Goal: Task Accomplishment & Management: Manage account settings

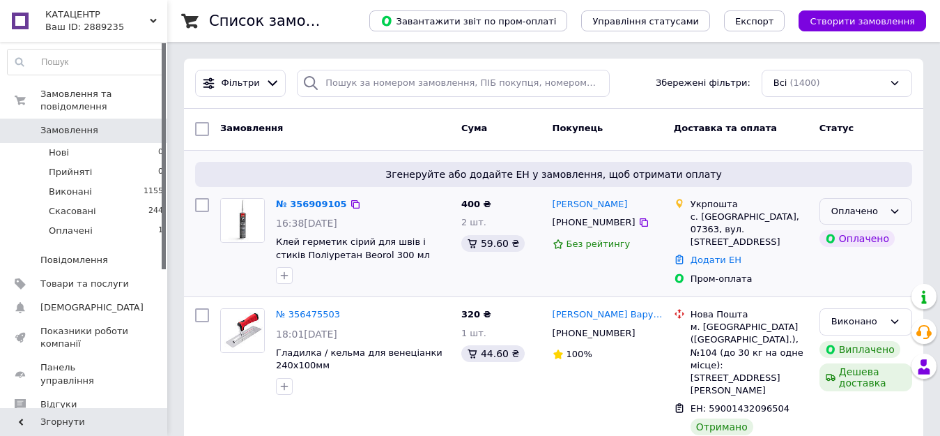
click at [890, 215] on icon at bounding box center [894, 211] width 11 height 11
drag, startPoint x: 870, startPoint y: 232, endPoint x: 631, endPoint y: 276, distance: 242.3
click at [869, 233] on li "Прийнято" at bounding box center [865, 240] width 91 height 26
click at [312, 205] on link "№ 356909105" at bounding box center [311, 204] width 71 height 10
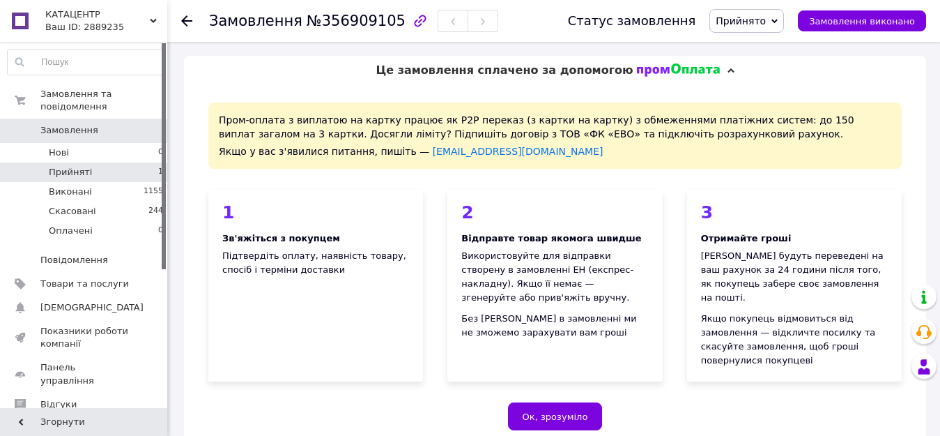
click at [111, 162] on li "Прийняті 1" at bounding box center [85, 172] width 171 height 20
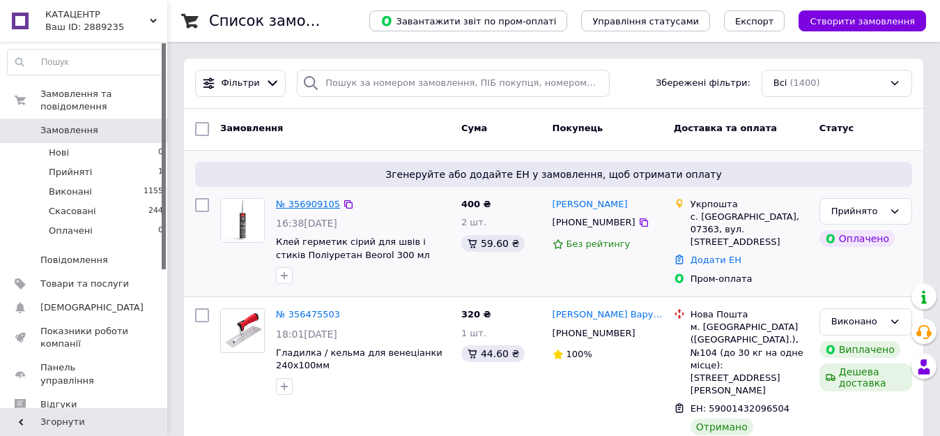
click at [303, 205] on link "№ 356909105" at bounding box center [308, 204] width 64 height 10
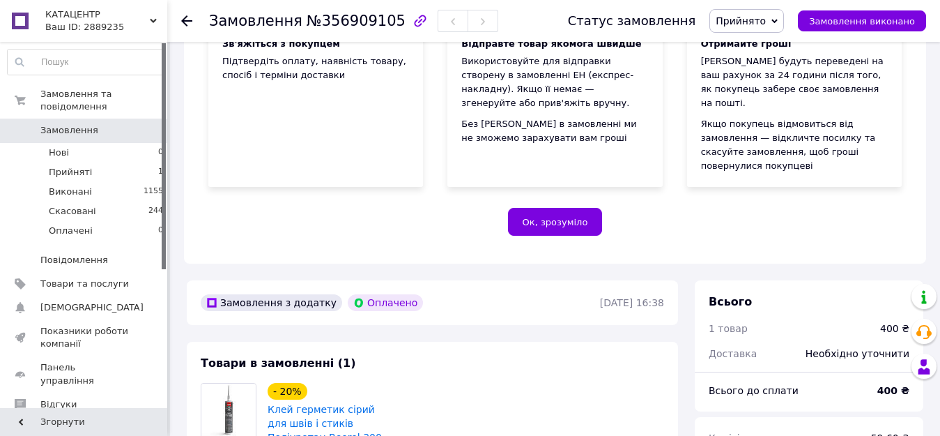
scroll to position [418, 0]
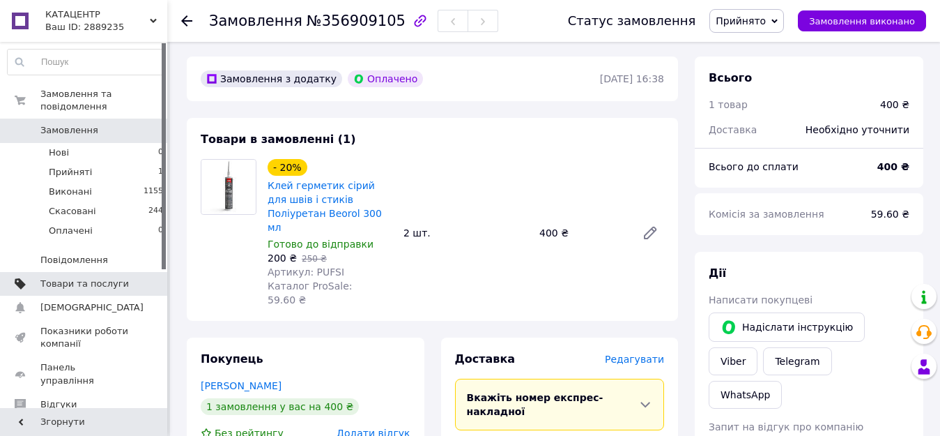
click at [80, 272] on link "Товари та послуги" at bounding box center [85, 284] width 171 height 24
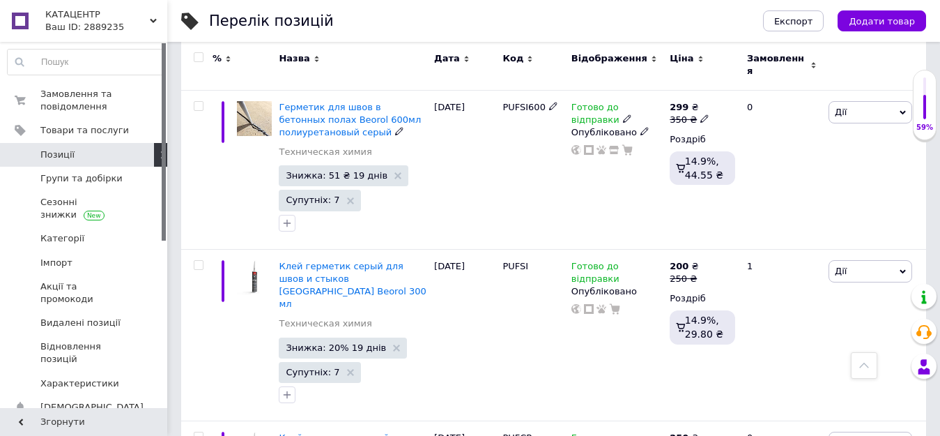
scroll to position [2149, 0]
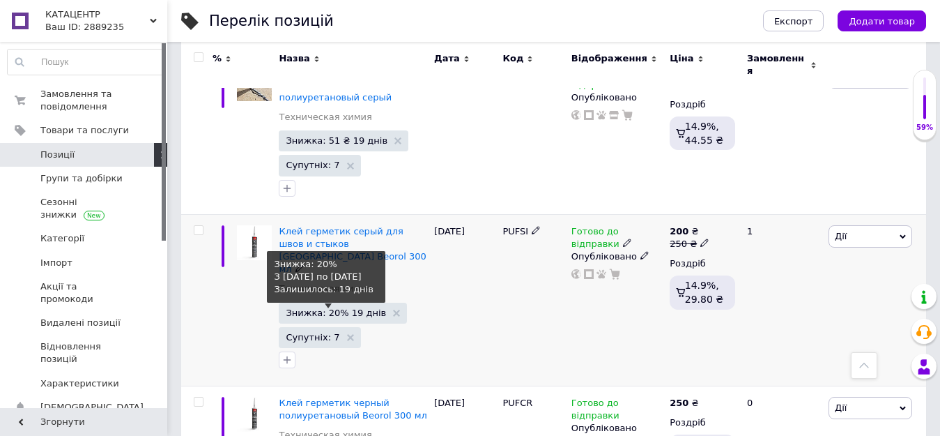
click at [328, 308] on span "Знижка: 20% 19 днів" at bounding box center [336, 312] width 100 height 9
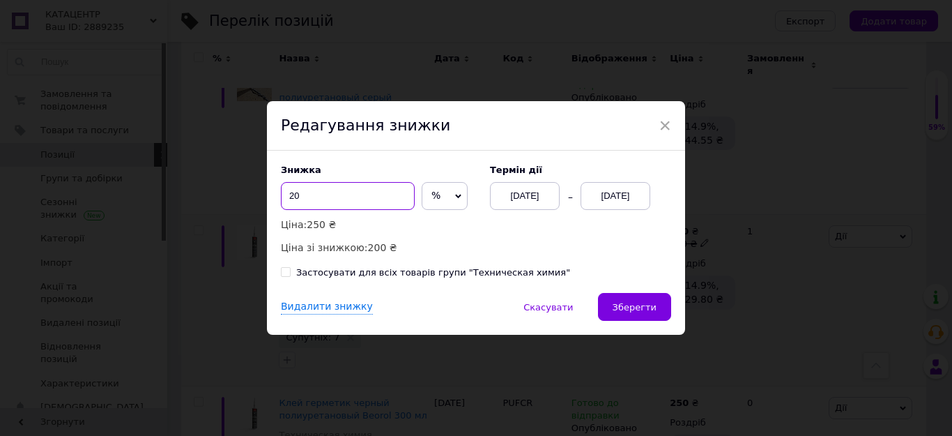
click at [321, 197] on input "20" at bounding box center [348, 196] width 134 height 28
type input "2"
type input "15"
click at [619, 304] on span "Зберегти" at bounding box center [635, 307] width 44 height 10
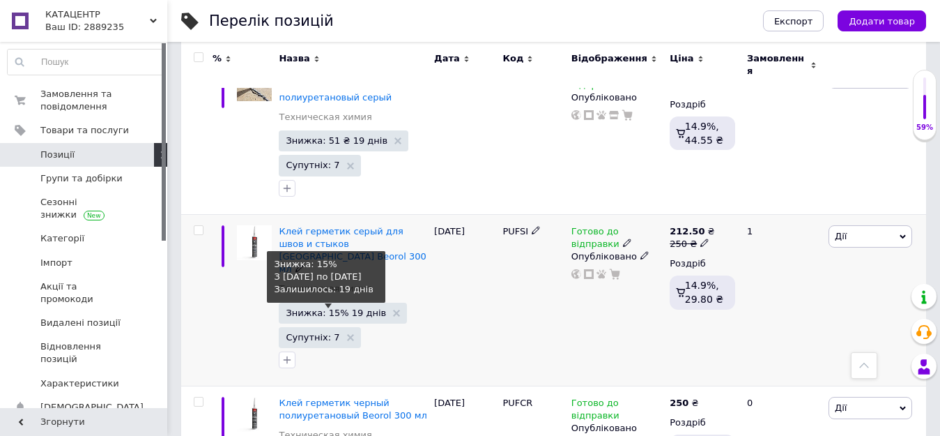
click at [334, 308] on span "Знижка: 15% 19 днів" at bounding box center [336, 312] width 100 height 9
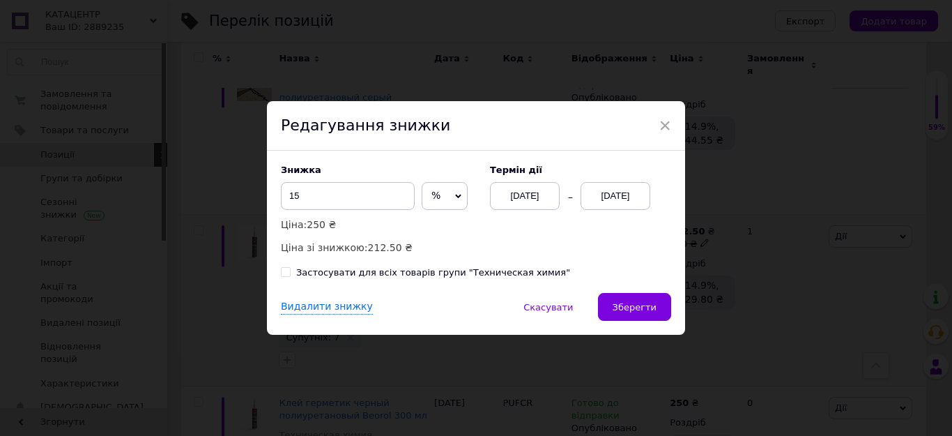
click at [456, 197] on icon at bounding box center [459, 196] width 6 height 4
drag, startPoint x: 442, startPoint y: 216, endPoint x: 325, endPoint y: 193, distance: 120.0
click at [442, 216] on li "₴" at bounding box center [444, 225] width 45 height 20
click at [324, 193] on input "15" at bounding box center [348, 196] width 134 height 28
type input "1"
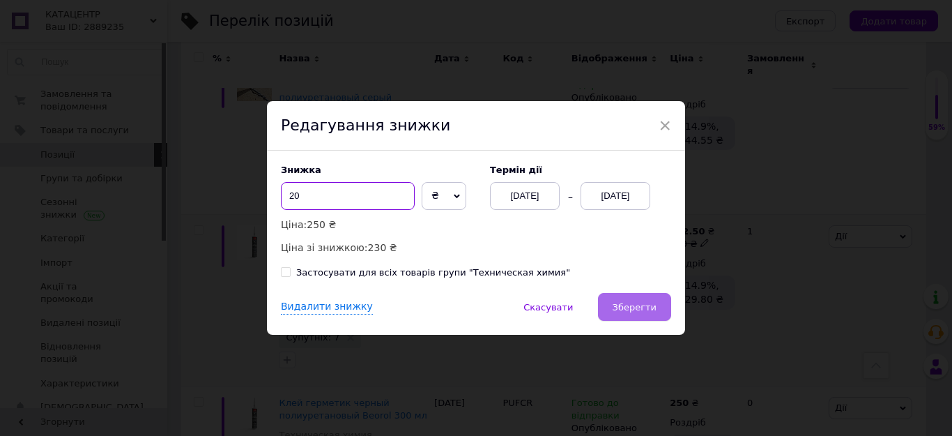
type input "20"
click at [633, 306] on span "Зберегти" at bounding box center [635, 307] width 44 height 10
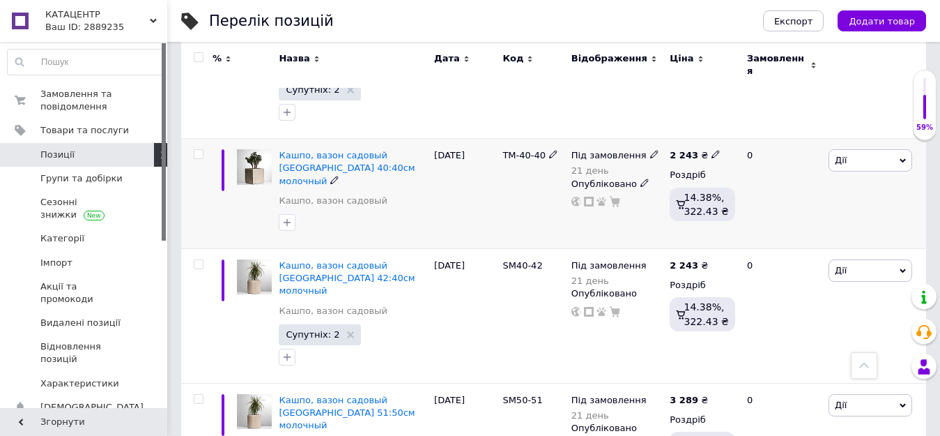
scroll to position [488, 0]
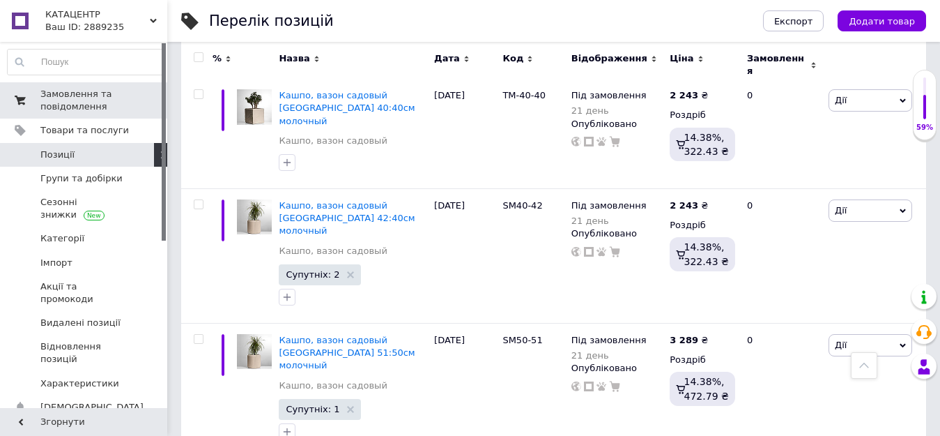
click at [68, 102] on span "Замовлення та повідомлення" at bounding box center [84, 100] width 88 height 25
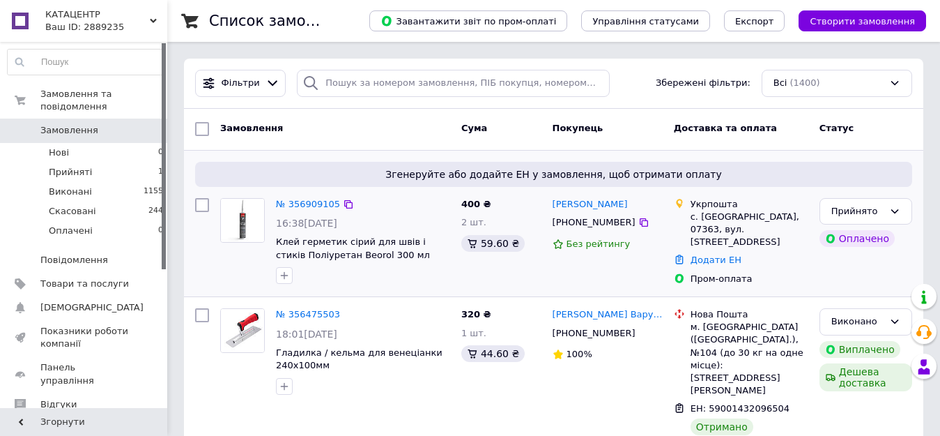
scroll to position [70, 0]
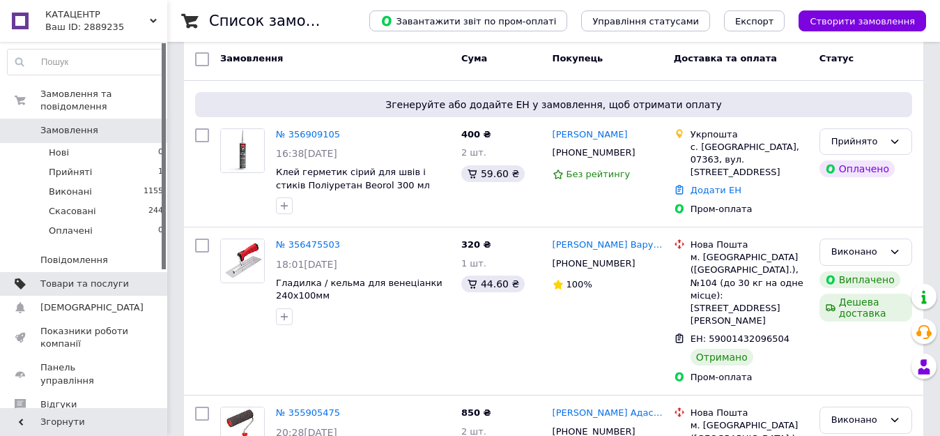
click at [79, 277] on span "Товари та послуги" at bounding box center [84, 283] width 88 height 13
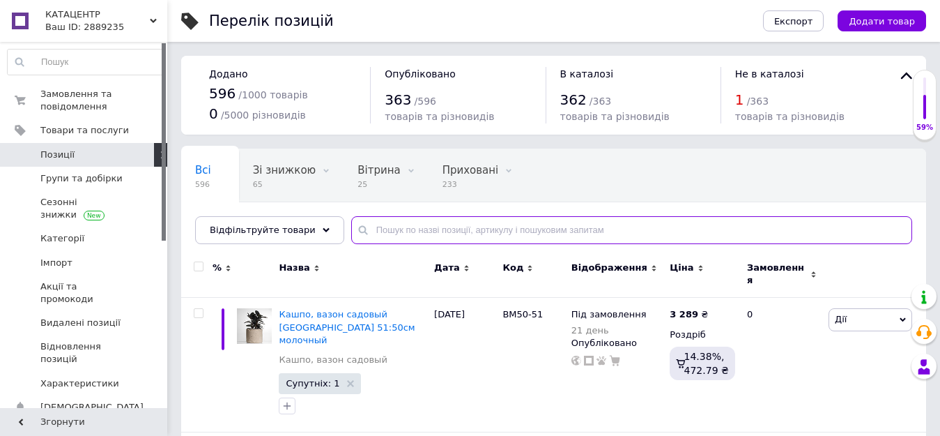
click at [484, 228] on input "text" at bounding box center [631, 230] width 561 height 28
type input "з"
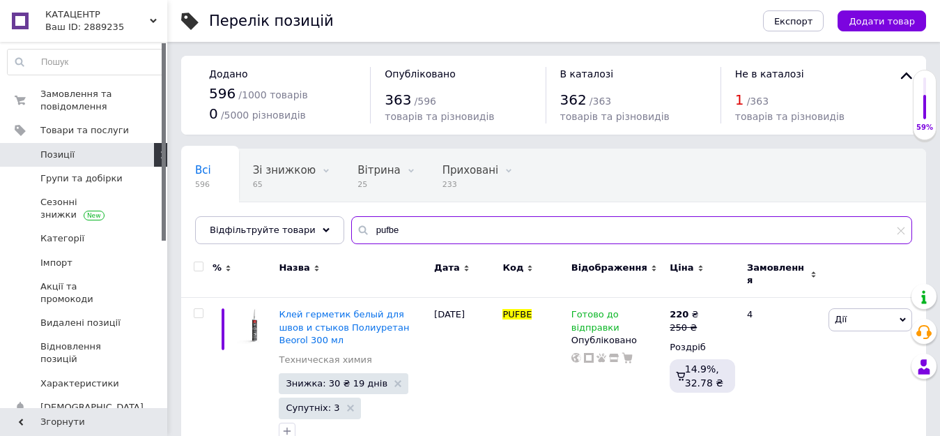
scroll to position [13, 0]
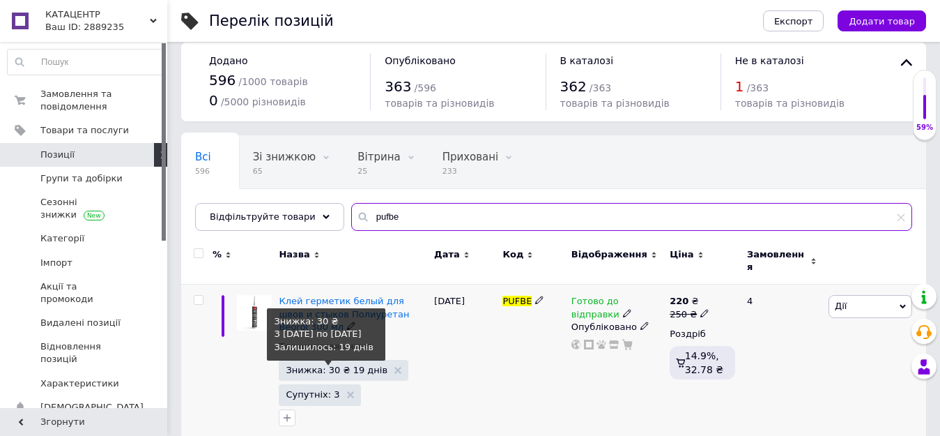
type input "pufbe"
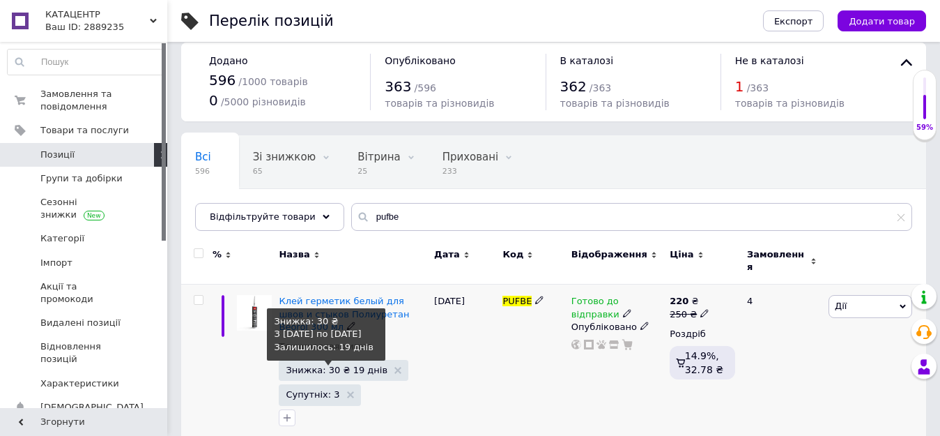
click at [323, 365] on span "Знижка: 30 ₴ 19 днів" at bounding box center [337, 369] width 102 height 9
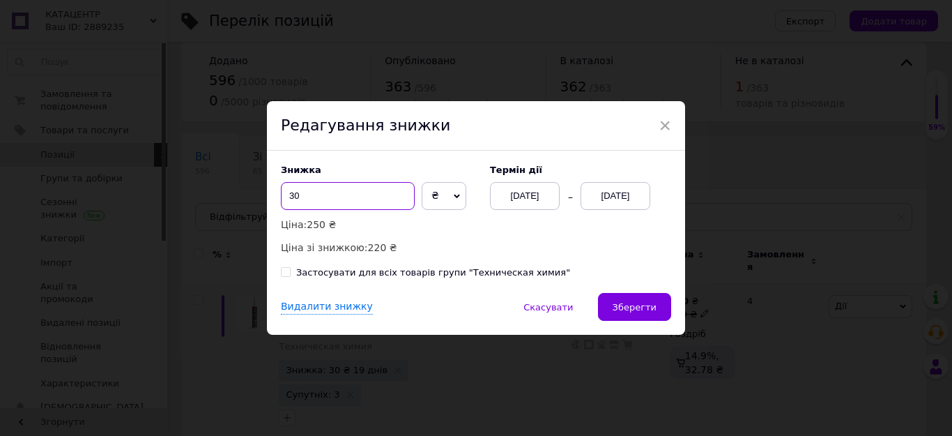
click at [316, 197] on input "30" at bounding box center [348, 196] width 134 height 28
click at [619, 304] on span "Зберегти" at bounding box center [635, 307] width 44 height 10
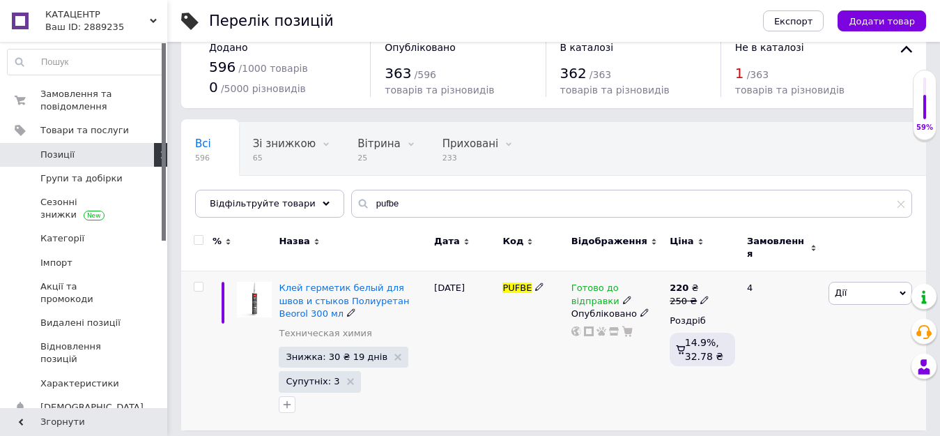
scroll to position [0, 0]
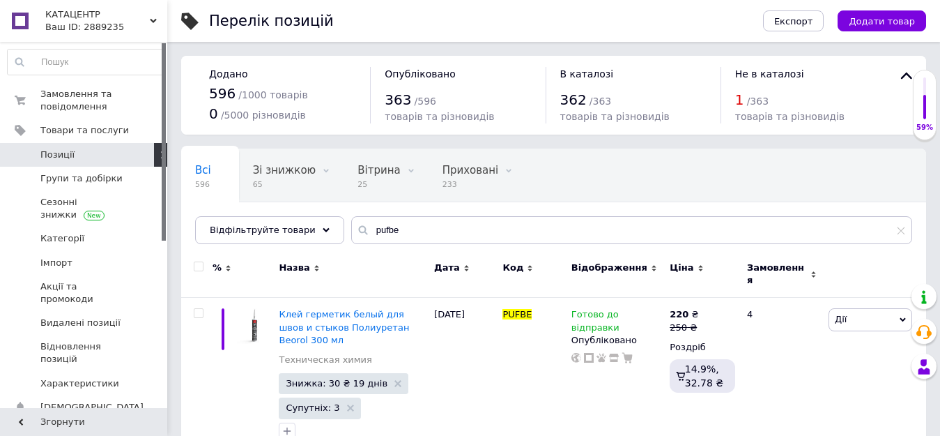
click at [748, 100] on span "/ 363" at bounding box center [758, 100] width 22 height 11
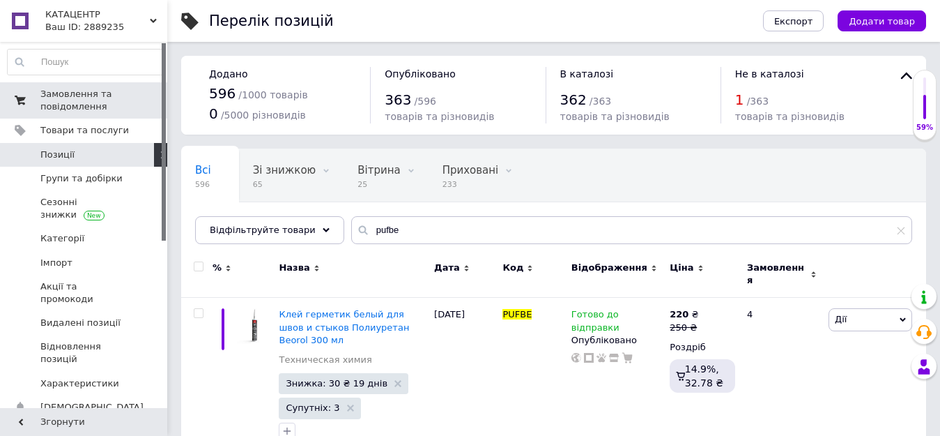
click at [81, 104] on span "Замовлення та повідомлення" at bounding box center [84, 100] width 88 height 25
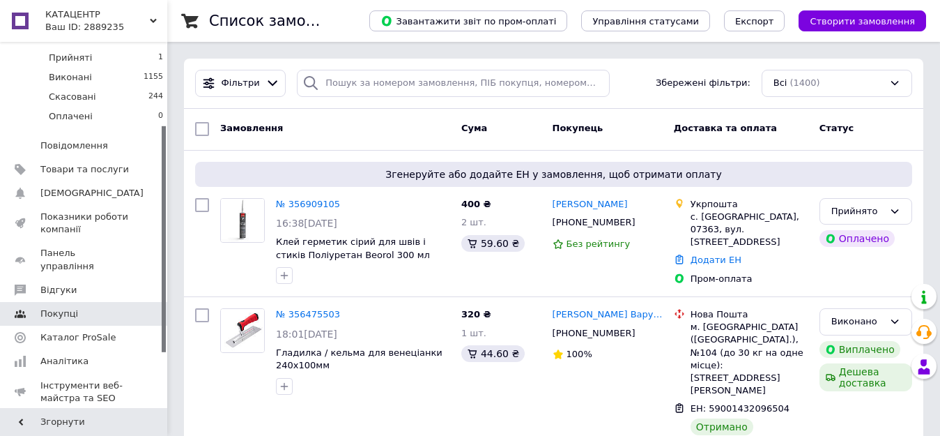
scroll to position [139, 0]
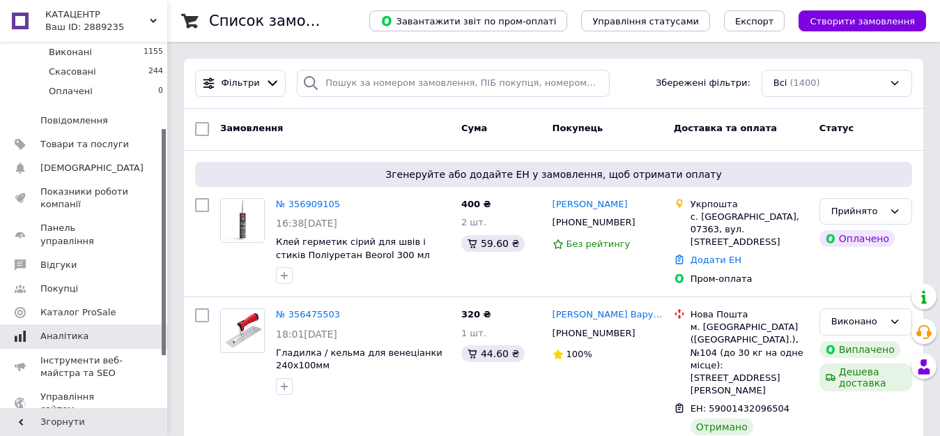
click at [82, 330] on span "Аналітика" at bounding box center [84, 336] width 88 height 13
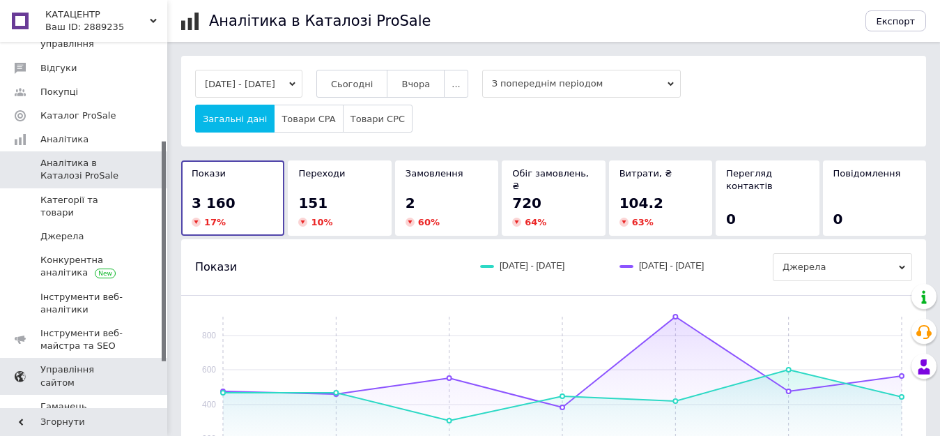
scroll to position [240, 0]
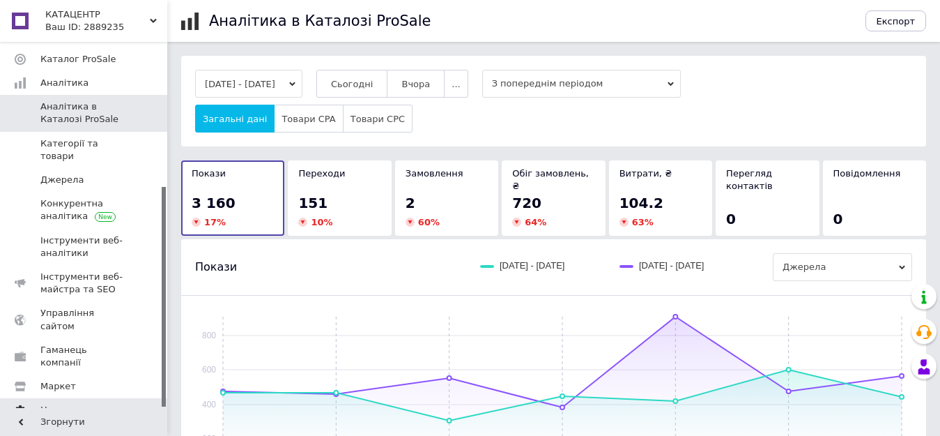
click at [91, 398] on link "Налаштування" at bounding box center [85, 410] width 171 height 24
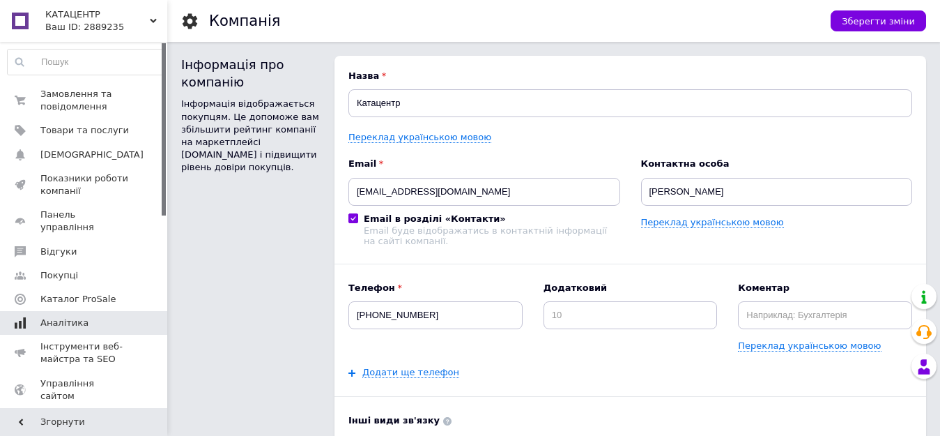
click at [82, 311] on link "Аналітика" at bounding box center [85, 323] width 171 height 24
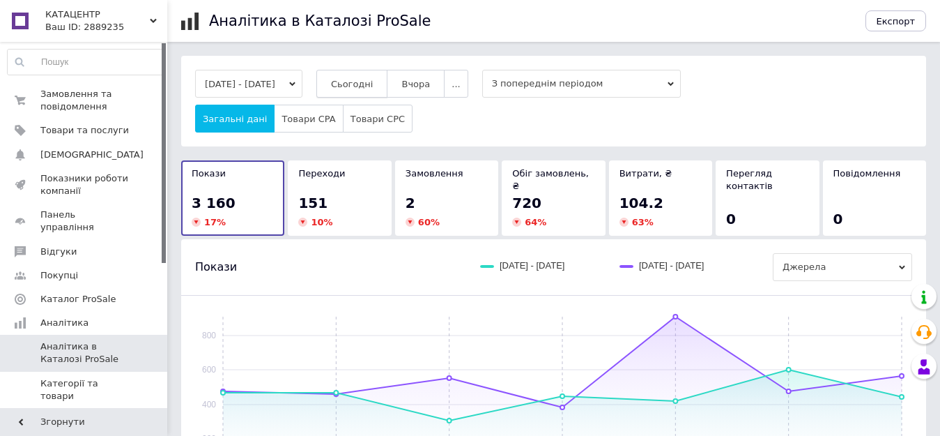
click at [365, 84] on span "Сьогодні" at bounding box center [352, 84] width 43 height 10
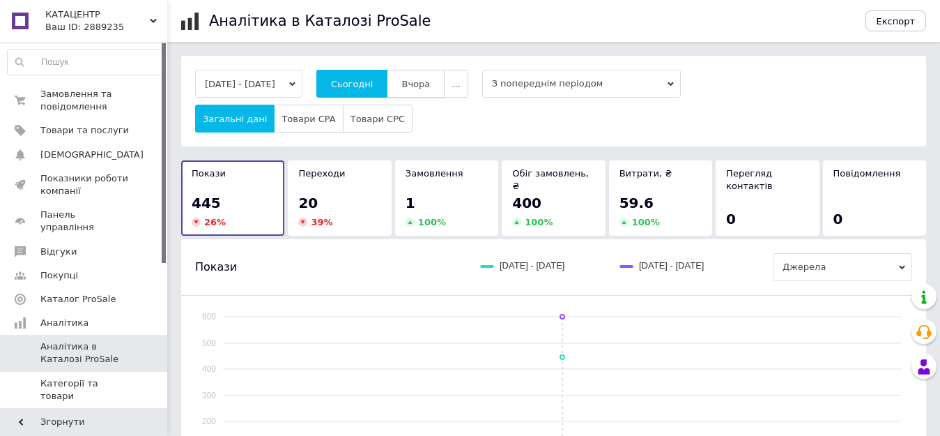
click at [422, 86] on span "Вчора" at bounding box center [415, 84] width 29 height 10
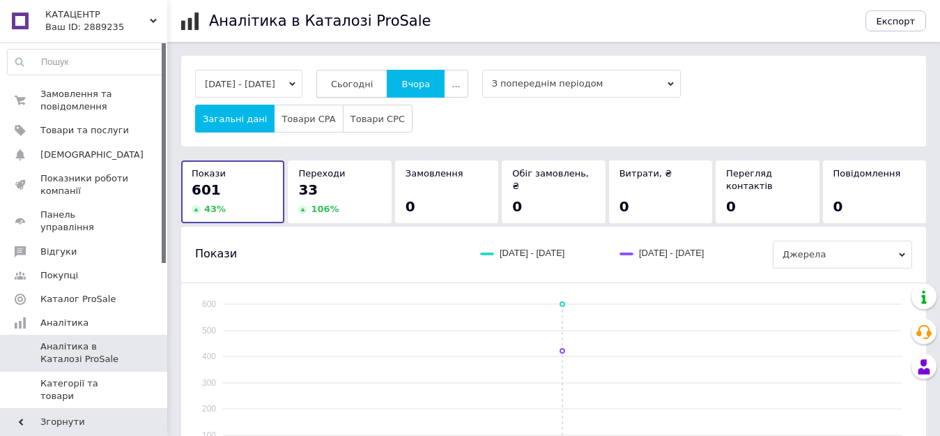
click at [374, 84] on span "Сьогодні" at bounding box center [352, 84] width 43 height 10
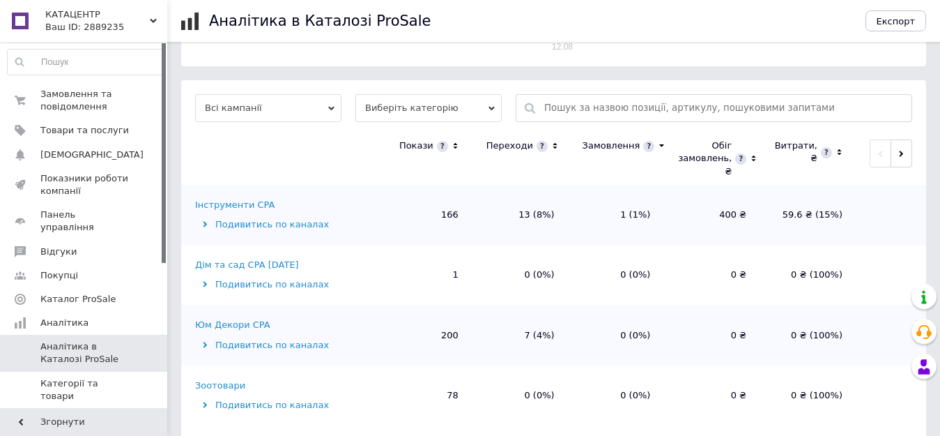
scroll to position [443, 0]
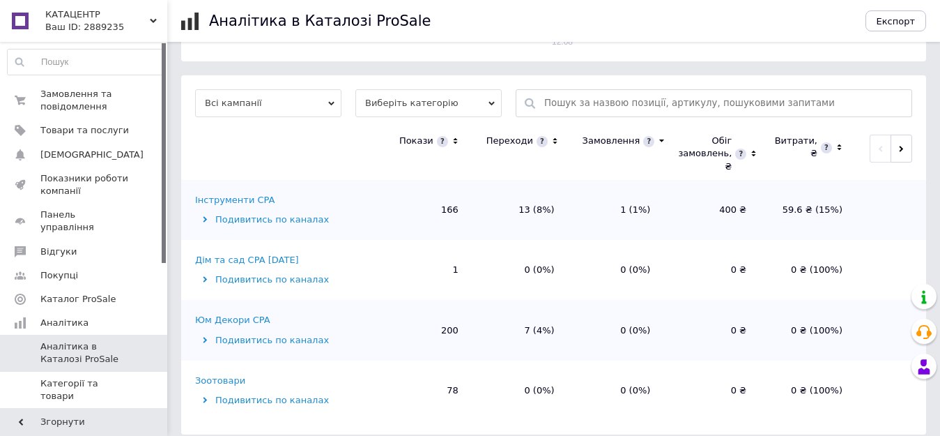
click at [250, 194] on div "Інструменти CPA" at bounding box center [234, 200] width 79 height 13
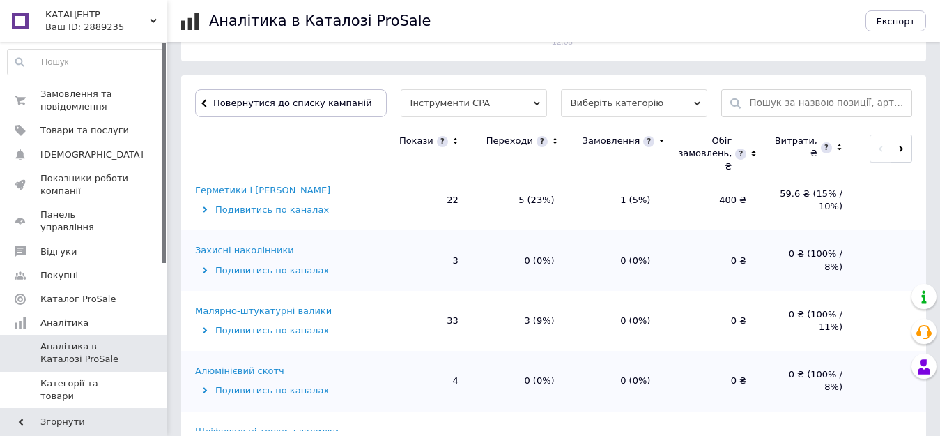
scroll to position [0, 0]
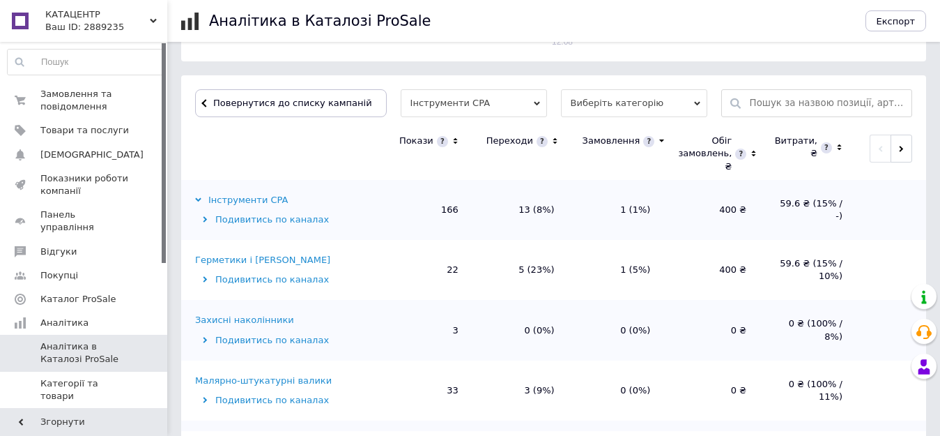
click at [274, 254] on div "Герметики і [PERSON_NAME]" at bounding box center [262, 260] width 135 height 13
